Goal: Information Seeking & Learning: Check status

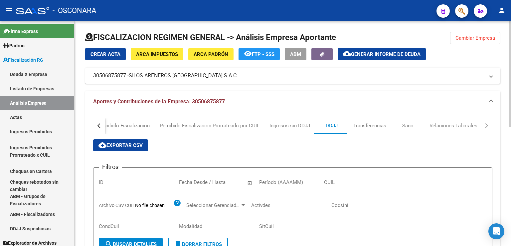
click at [478, 41] on button "Cambiar Empresa" at bounding box center [476, 38] width 50 height 12
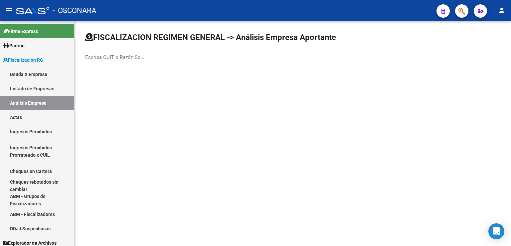
click at [113, 60] on div "Escriba CUIT o Razón Social para buscar" at bounding box center [115, 55] width 60 height 14
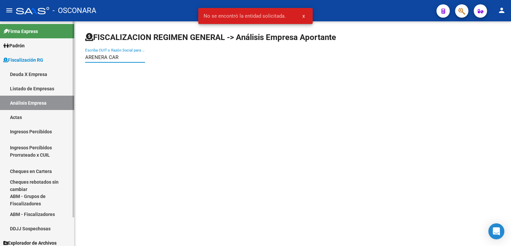
drag, startPoint x: 129, startPoint y: 58, endPoint x: 0, endPoint y: 27, distance: 132.4
click at [0, 27] on mat-sidenav-container "Firma Express [PERSON_NAME] Afiliados Empadronados [PERSON_NAME] Ágil Análisis …" at bounding box center [255, 133] width 511 height 224
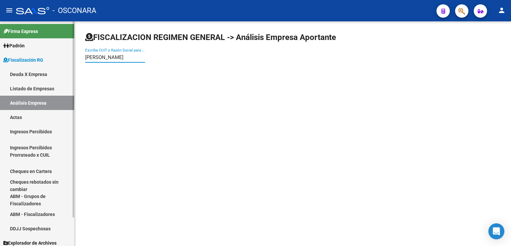
drag, startPoint x: 129, startPoint y: 55, endPoint x: 67, endPoint y: 52, distance: 62.0
click at [68, 52] on mat-sidenav-container "Firma Express [PERSON_NAME] Afiliados Empadronados [PERSON_NAME] Ágil Análisis …" at bounding box center [255, 133] width 511 height 224
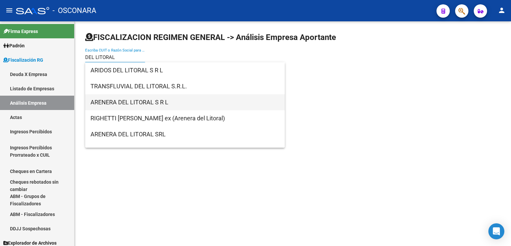
type input "DEL LITORAL"
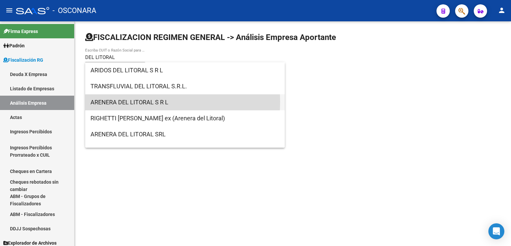
click at [147, 102] on span "ARENERA DEL LITORAL S R L" at bounding box center [185, 102] width 189 height 16
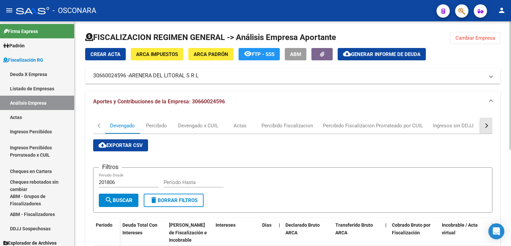
click at [487, 124] on div "button" at bounding box center [486, 125] width 5 height 5
click at [375, 125] on div "DDJJ" at bounding box center [370, 125] width 12 height 7
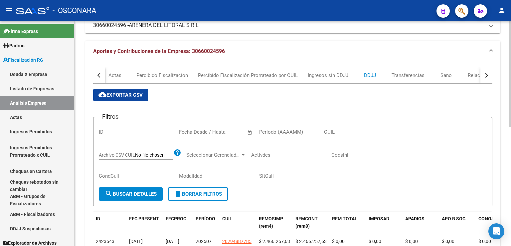
scroll to position [33, 0]
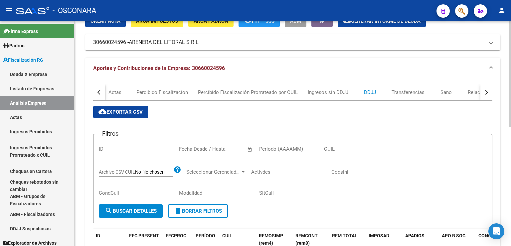
click at [125, 118] on button "cloud_download Exportar CSV" at bounding box center [120, 112] width 55 height 12
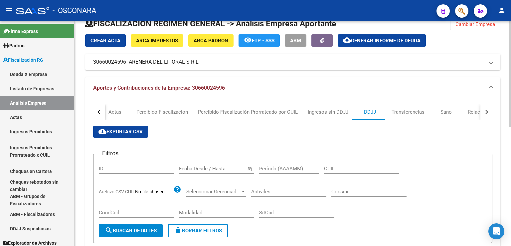
scroll to position [0, 0]
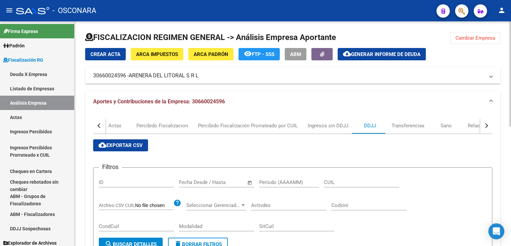
click at [472, 42] on button "Cambiar Empresa" at bounding box center [476, 38] width 50 height 12
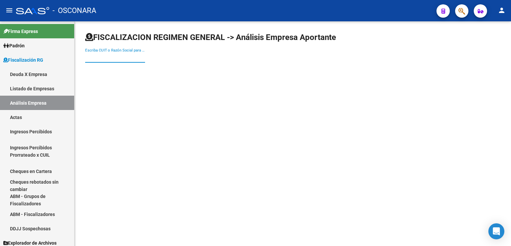
click at [99, 58] on input "Escriba CUIT o Razón Social para buscar" at bounding box center [115, 57] width 60 height 6
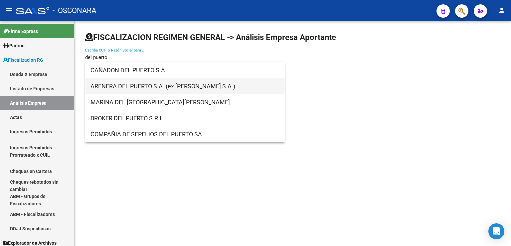
type input "del puerto"
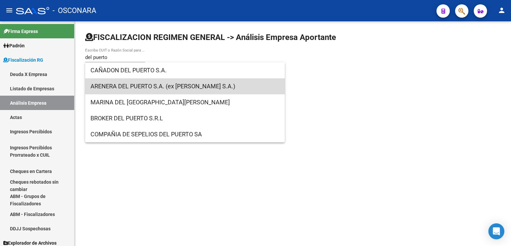
click at [153, 86] on span "ARENERA DEL PUERTO S.A. (ex [PERSON_NAME] S.A.)" at bounding box center [185, 86] width 189 height 16
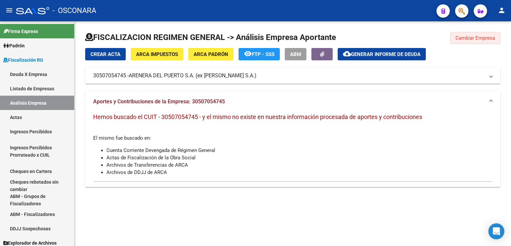
drag, startPoint x: 476, startPoint y: 39, endPoint x: 289, endPoint y: 77, distance: 191.3
click at [472, 41] on button "Cambiar Empresa" at bounding box center [476, 38] width 50 height 12
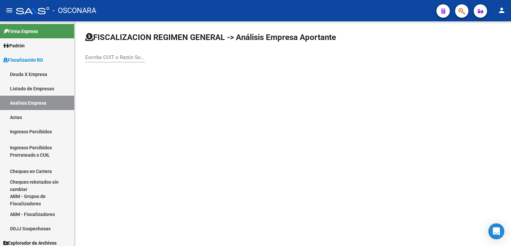
click at [118, 60] on input "Escriba CUIT o Razón Social para buscar" at bounding box center [115, 57] width 60 height 6
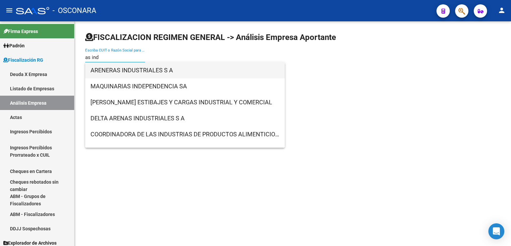
type input "as ind"
click at [131, 72] on span "ARENERAS INDUSTRIALES S A" at bounding box center [185, 70] width 189 height 16
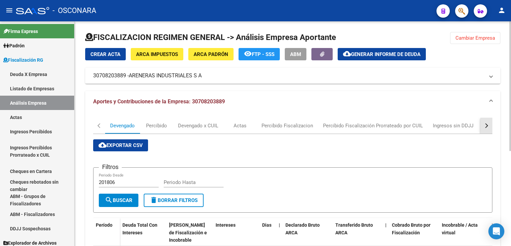
click at [486, 128] on button "button" at bounding box center [487, 126] width 12 height 16
click at [367, 126] on div "DDJJ" at bounding box center [370, 125] width 12 height 7
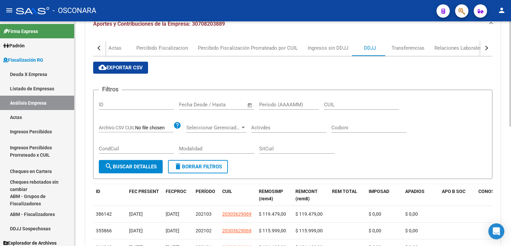
scroll to position [100, 0]
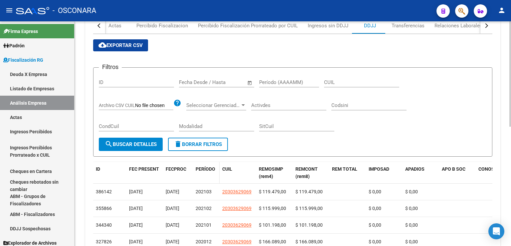
click at [202, 169] on span "PERÍODO" at bounding box center [206, 168] width 20 height 5
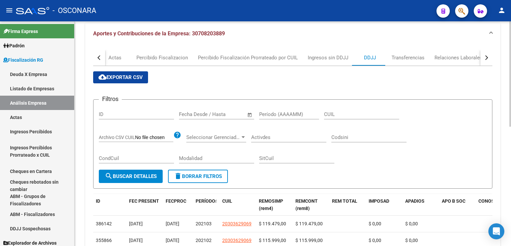
scroll to position [0, 0]
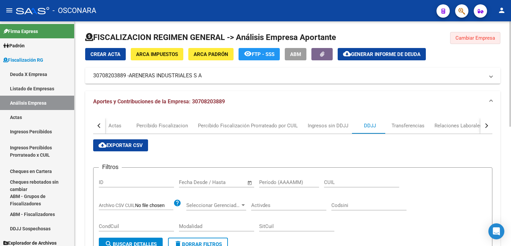
drag, startPoint x: 479, startPoint y: 39, endPoint x: 260, endPoint y: 50, distance: 220.0
click at [477, 39] on span "Cambiar Empresa" at bounding box center [476, 38] width 40 height 6
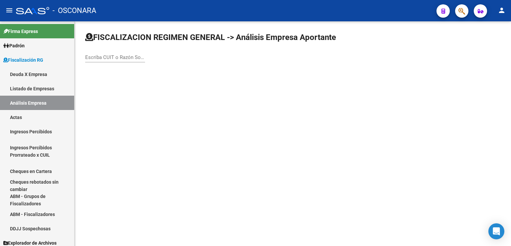
click at [98, 58] on input "Escriba CUIT o Razón Social para buscar" at bounding box center [115, 57] width 60 height 6
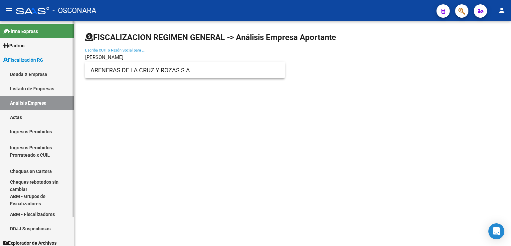
drag, startPoint x: 100, startPoint y: 57, endPoint x: 29, endPoint y: 48, distance: 70.8
click at [29, 48] on mat-sidenav-container "Firma Express [PERSON_NAME] Afiliados Empadronados [PERSON_NAME] Ágil Análisis …" at bounding box center [255, 133] width 511 height 224
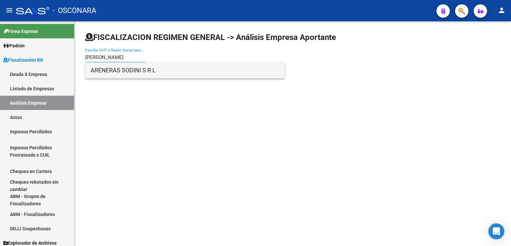
type input "[PERSON_NAME]"
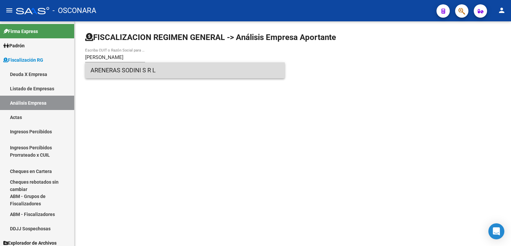
click at [120, 67] on span "ARENERAS SODINI S R L" at bounding box center [185, 70] width 189 height 16
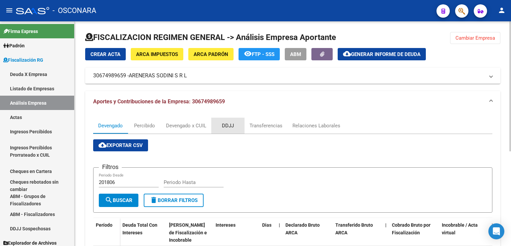
click at [230, 126] on div "DDJJ" at bounding box center [228, 125] width 12 height 7
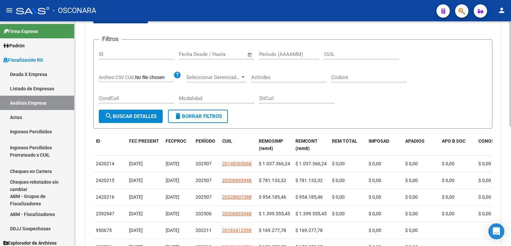
scroll to position [155, 0]
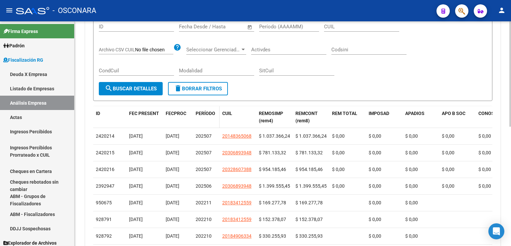
click at [206, 111] on span "PERÍODO" at bounding box center [206, 113] width 20 height 5
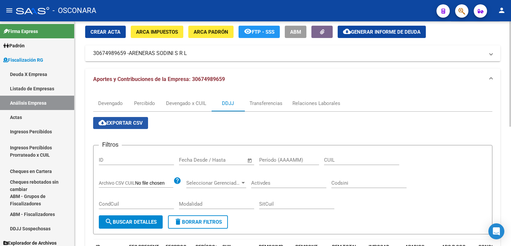
click at [124, 124] on span "cloud_download Exportar CSV" at bounding box center [121, 123] width 44 height 6
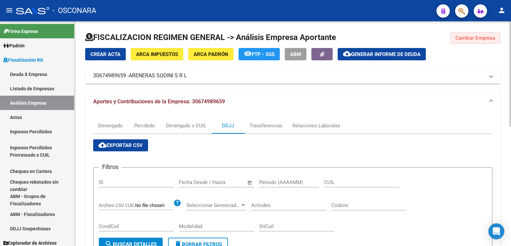
click at [468, 39] on span "Cambiar Empresa" at bounding box center [476, 38] width 40 height 6
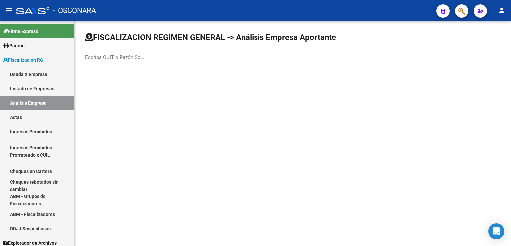
click at [121, 59] on input "Escriba CUIT o Razón Social para buscar" at bounding box center [115, 57] width 60 height 6
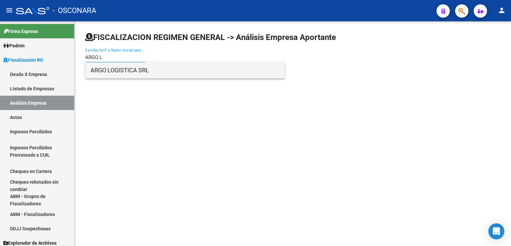
type input "ARGO L"
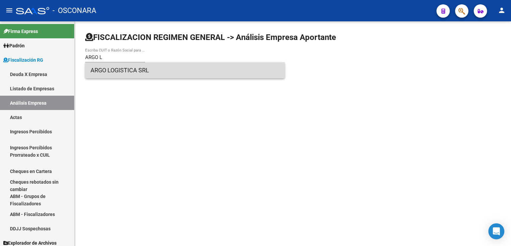
click at [123, 71] on span "ARGO LOGISTICA SRL" at bounding box center [185, 70] width 189 height 16
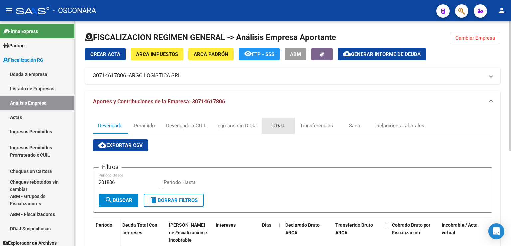
drag, startPoint x: 284, startPoint y: 127, endPoint x: 282, endPoint y: 131, distance: 3.9
click at [284, 127] on div "DDJJ" at bounding box center [279, 125] width 12 height 7
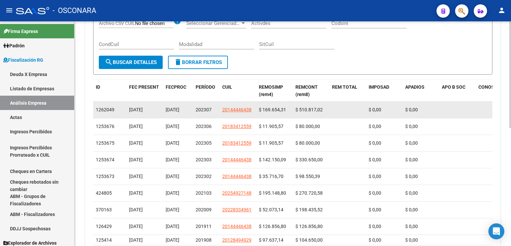
scroll to position [200, 0]
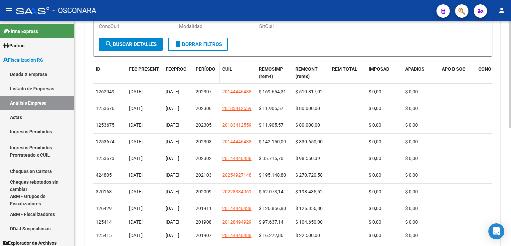
click at [204, 69] on span "PERÍODO" at bounding box center [206, 68] width 20 height 5
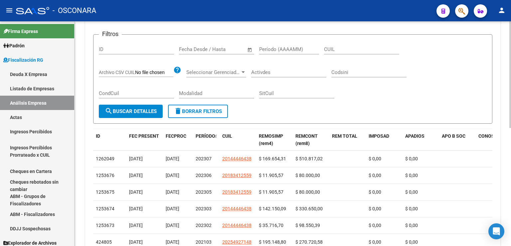
scroll to position [0, 0]
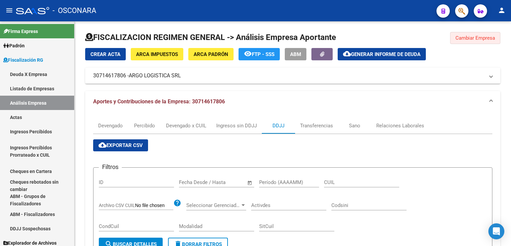
drag, startPoint x: 480, startPoint y: 33, endPoint x: 316, endPoint y: 88, distance: 172.7
click at [478, 33] on button "Cambiar Empresa" at bounding box center [476, 38] width 50 height 12
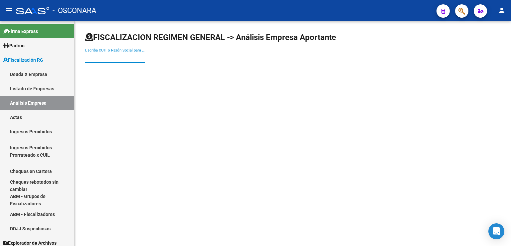
click at [125, 58] on input "Escriba CUIT o Razón Social para buscar" at bounding box center [115, 57] width 60 height 6
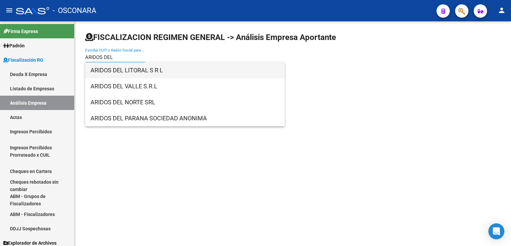
type input "ARIDOS DEL"
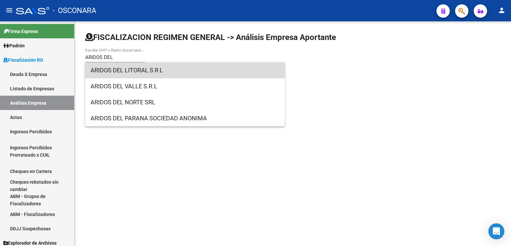
click at [163, 72] on span "ARIDOS DEL LITORAL S R L" at bounding box center [185, 70] width 189 height 16
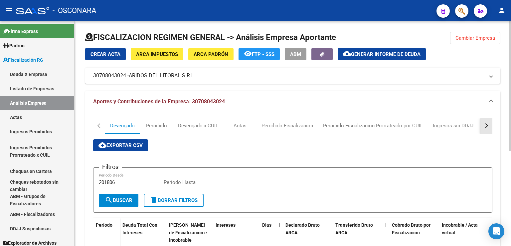
click at [487, 129] on button "button" at bounding box center [487, 126] width 12 height 16
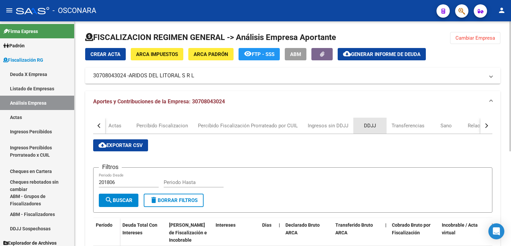
drag, startPoint x: 371, startPoint y: 126, endPoint x: 366, endPoint y: 129, distance: 5.7
click at [371, 125] on div "DDJJ" at bounding box center [370, 125] width 12 height 7
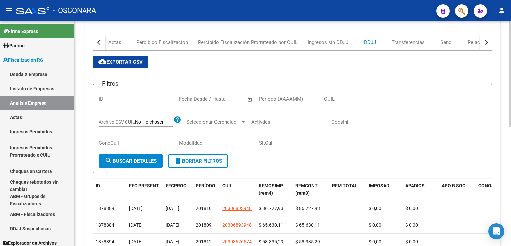
scroll to position [100, 0]
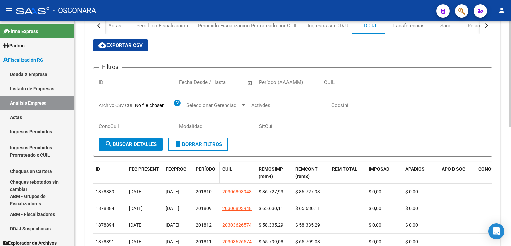
click at [201, 168] on span "PERÍODO" at bounding box center [206, 168] width 20 height 5
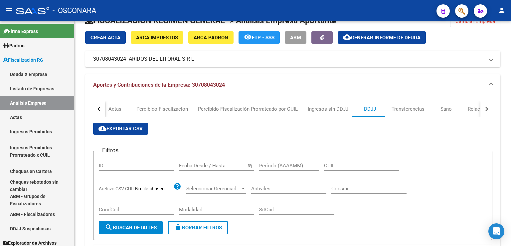
scroll to position [0, 0]
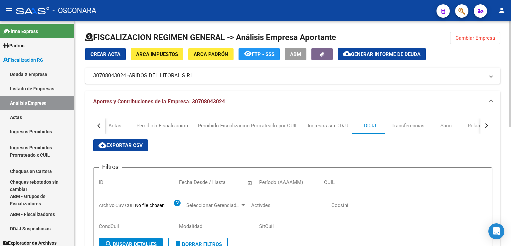
drag, startPoint x: 463, startPoint y: 41, endPoint x: 357, endPoint y: 56, distance: 107.6
click at [459, 43] on button "Cambiar Empresa" at bounding box center [476, 38] width 50 height 12
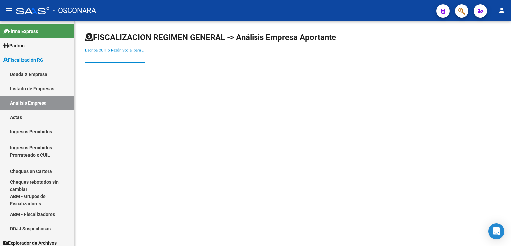
drag, startPoint x: 113, startPoint y: 57, endPoint x: 105, endPoint y: 62, distance: 9.6
click at [108, 60] on div "Escriba CUIT o Razón Social para buscar" at bounding box center [115, 55] width 60 height 14
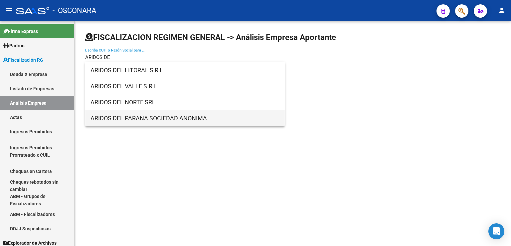
type input "ARIDOS DE"
click at [139, 121] on span "ARIDOS DEL PARANA SOCIEDAD ANONIMA" at bounding box center [185, 118] width 189 height 16
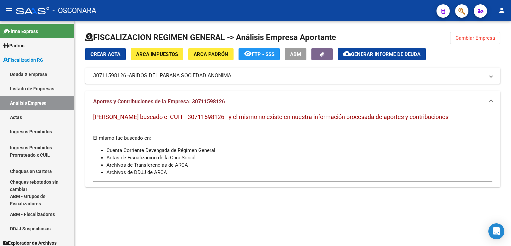
click at [490, 37] on span "Cambiar Empresa" at bounding box center [476, 38] width 40 height 6
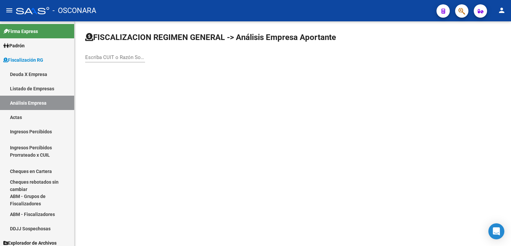
click at [121, 54] on input "Escriba CUIT o Razón Social para buscar" at bounding box center [115, 57] width 60 height 6
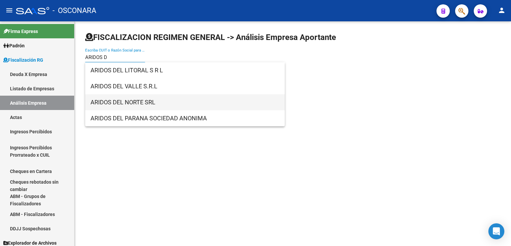
type input "ARIDOS D"
click at [142, 99] on span "ARIDOS DEL NORTE SRL" at bounding box center [185, 102] width 189 height 16
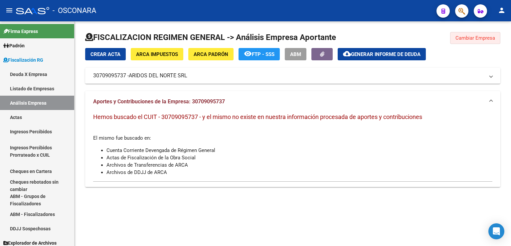
click at [467, 37] on span "Cambiar Empresa" at bounding box center [476, 38] width 40 height 6
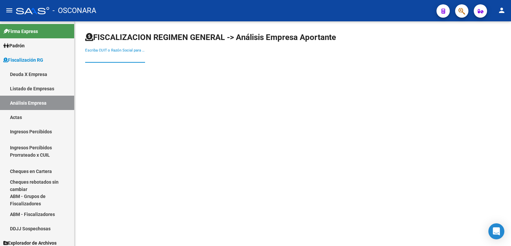
click at [123, 59] on input "Escriba CUIT o Razón Social para buscar" at bounding box center [115, 57] width 60 height 6
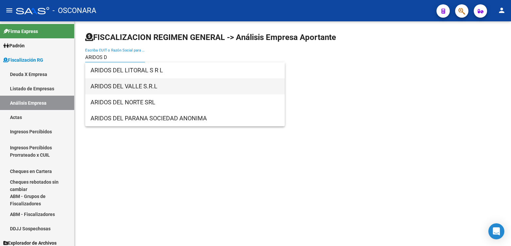
type input "ARIDOS D"
click at [139, 91] on span "ARIDOS DEL VALLE S.R.L" at bounding box center [185, 86] width 189 height 16
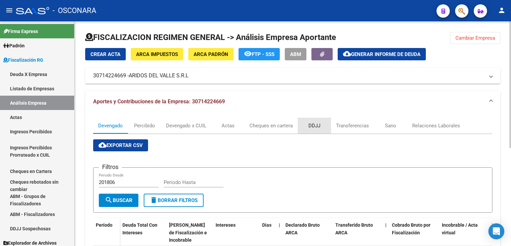
click at [316, 127] on div "DDJJ" at bounding box center [315, 125] width 12 height 7
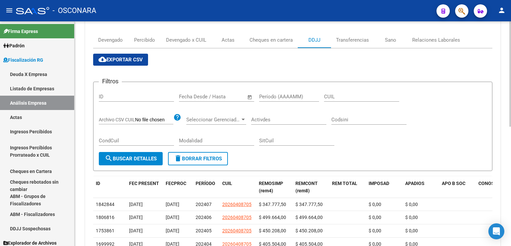
scroll to position [133, 0]
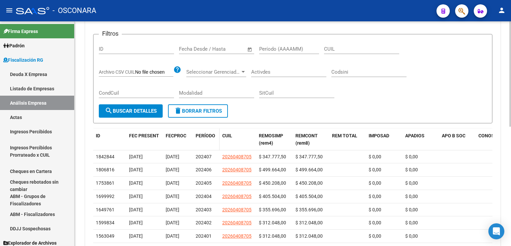
click at [208, 137] on span "PERÍODO" at bounding box center [206, 135] width 20 height 5
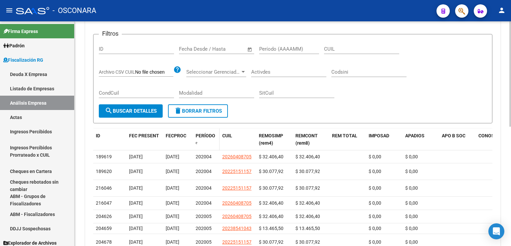
click at [208, 137] on span "PERÍODO" at bounding box center [206, 135] width 20 height 5
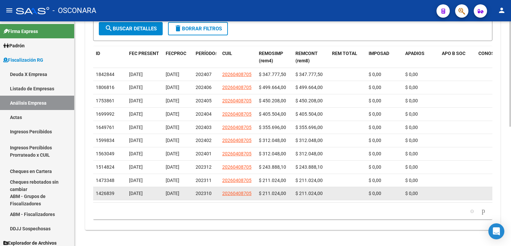
scroll to position [233, 0]
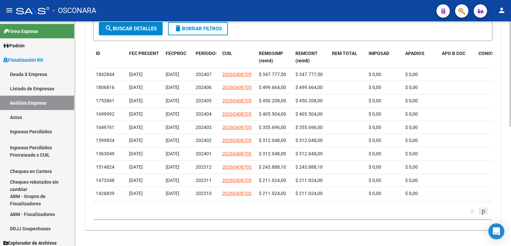
click at [481, 214] on icon "go to next page" at bounding box center [483, 210] width 5 height 8
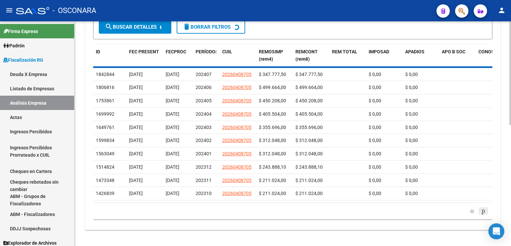
click at [480, 219] on div "179.769.313.486.231.570.000.000.000.000.000.000.000.000.000.000.000.000.000.000…" at bounding box center [293, 210] width 400 height 17
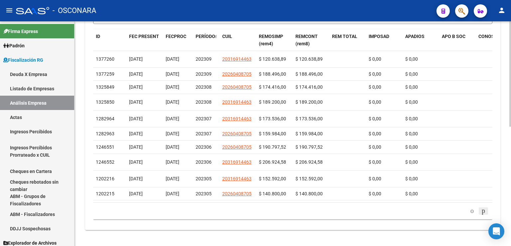
click at [481, 214] on icon "go to next page" at bounding box center [483, 210] width 5 height 8
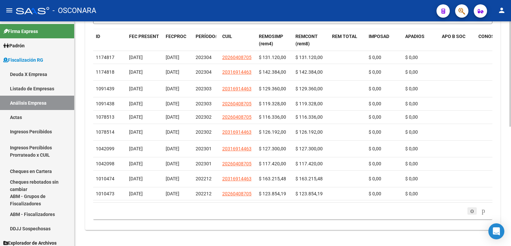
click at [470, 214] on icon "go to previous page" at bounding box center [472, 210] width 5 height 8
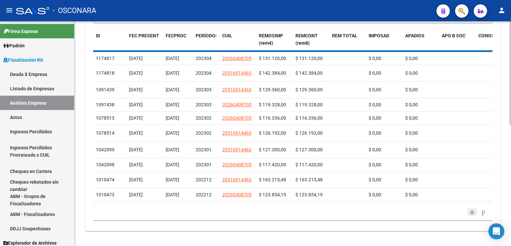
click at [467, 220] on div "179.769.313.486.231.570.000.000.000.000.000.000.000.000.000.000.000.000.000.000…" at bounding box center [293, 211] width 400 height 17
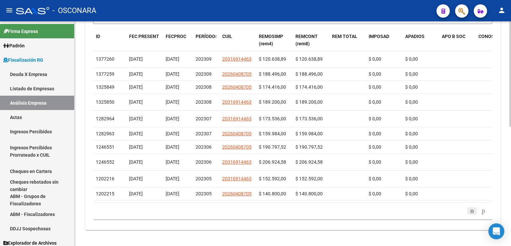
click at [467, 219] on div "179.769.313.486.231.570.000.000.000.000.000.000.000.000.000.000.000.000.000.000…" at bounding box center [293, 210] width 400 height 17
click at [470, 214] on icon "go to previous page" at bounding box center [472, 210] width 5 height 8
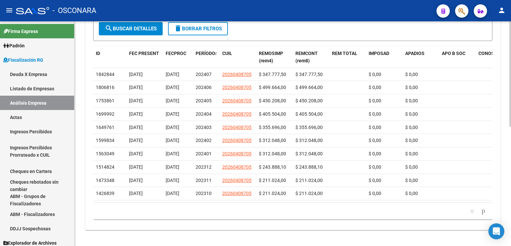
click at [470, 214] on icon "go to previous page" at bounding box center [472, 210] width 5 height 8
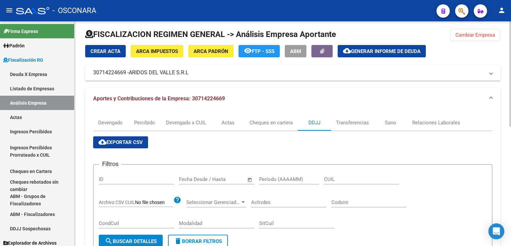
scroll to position [0, 0]
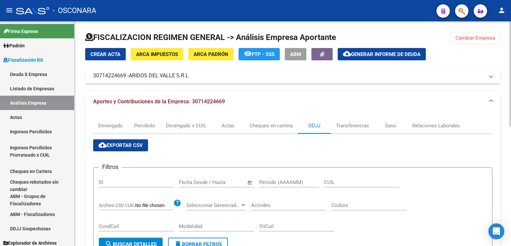
click at [485, 36] on span "Cambiar Empresa" at bounding box center [476, 38] width 40 height 6
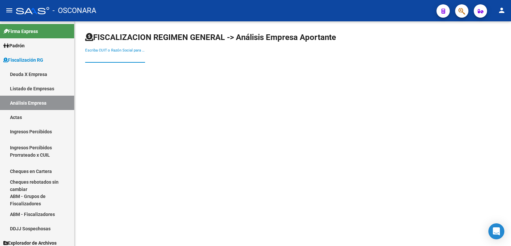
click at [118, 58] on input "Escriba CUIT o Razón Social para buscar" at bounding box center [115, 57] width 60 height 6
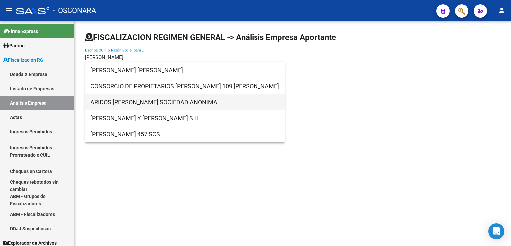
type input "[PERSON_NAME]"
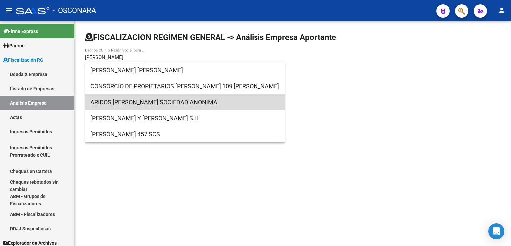
click at [139, 105] on span "ARIDOS [PERSON_NAME] SOCIEDAD ANONIMA" at bounding box center [185, 102] width 189 height 16
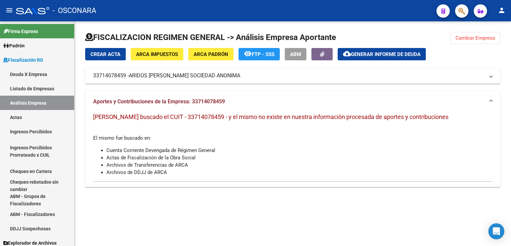
click at [236, 120] on span "[PERSON_NAME] buscado el CUIT - 33714078459 - y el mismo no existe en nuestra i…" at bounding box center [271, 116] width 356 height 7
